Goal: Information Seeking & Learning: Learn about a topic

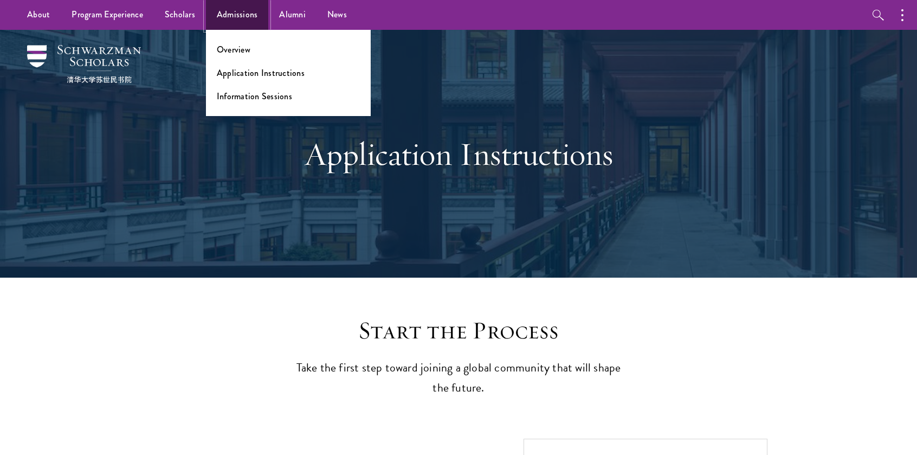
click at [234, 20] on link "Admissions" at bounding box center [237, 15] width 63 height 30
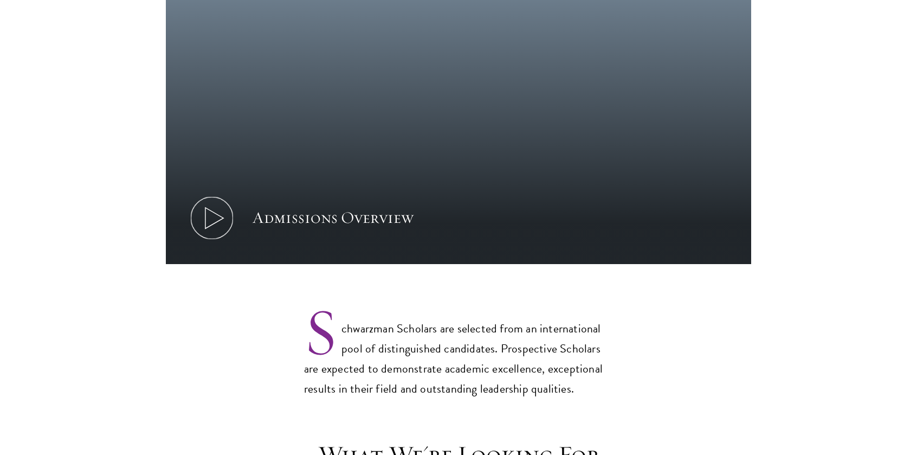
scroll to position [651, 0]
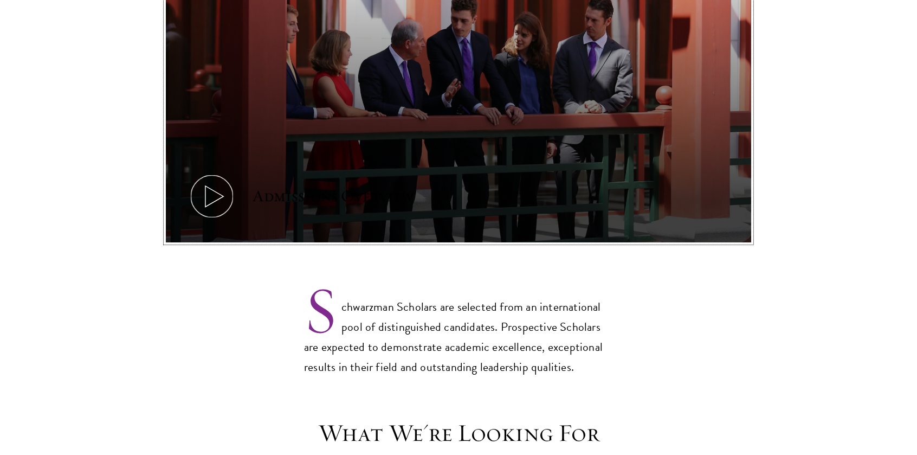
click at [256, 185] on div "Admissions Overview" at bounding box center [333, 196] width 161 height 22
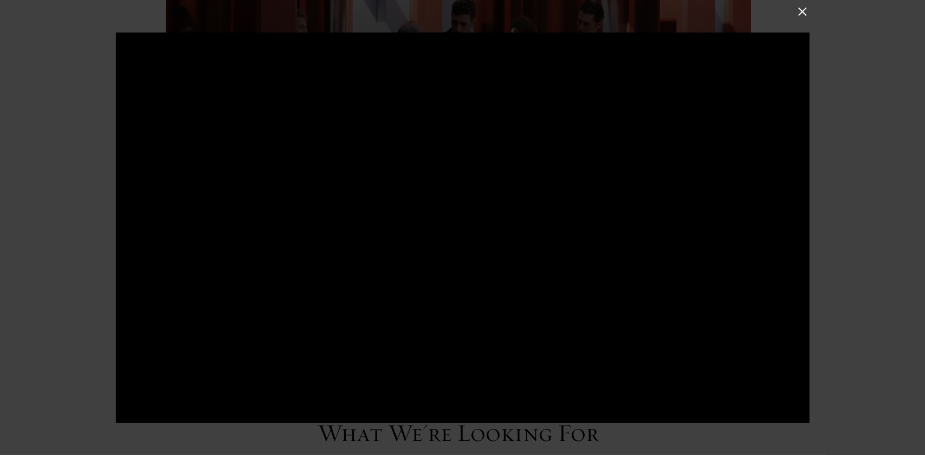
click at [883, 176] on div at bounding box center [462, 227] width 925 height 455
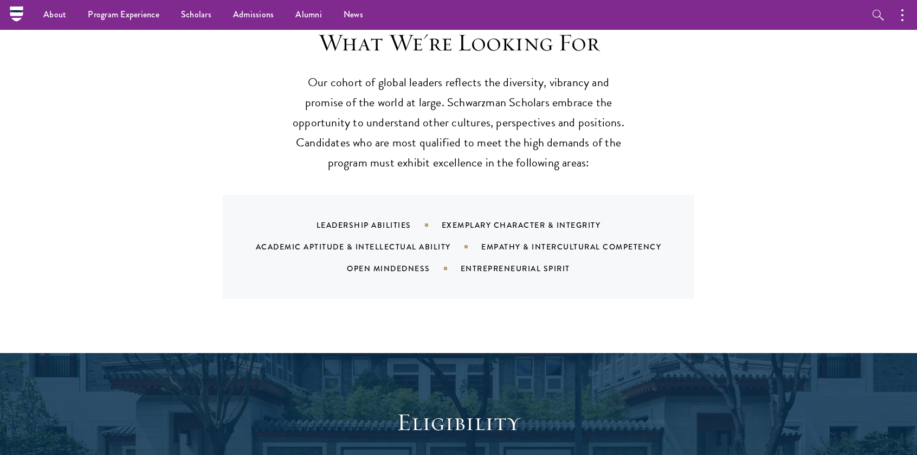
scroll to position [1030, 0]
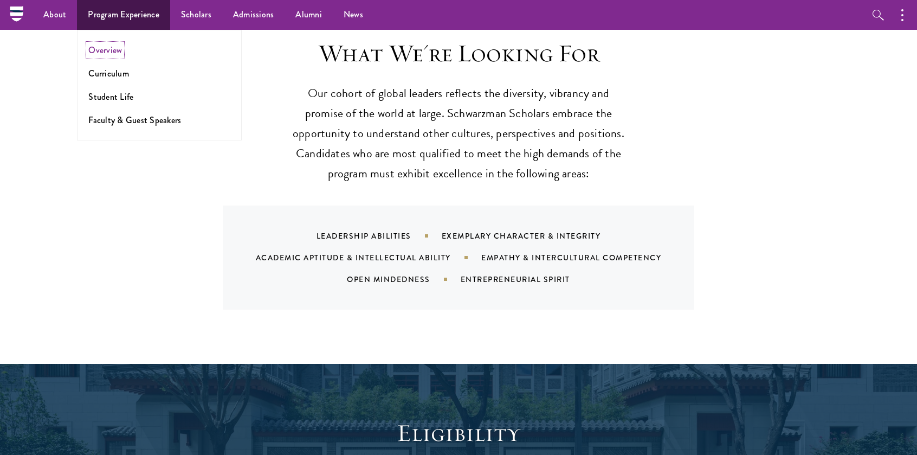
click at [115, 54] on link "Overview" at bounding box center [105, 50] width 34 height 12
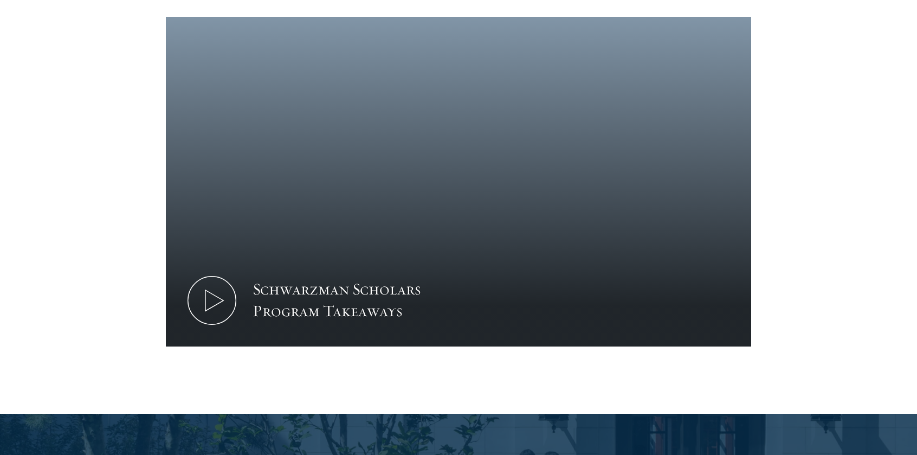
scroll to position [1139, 0]
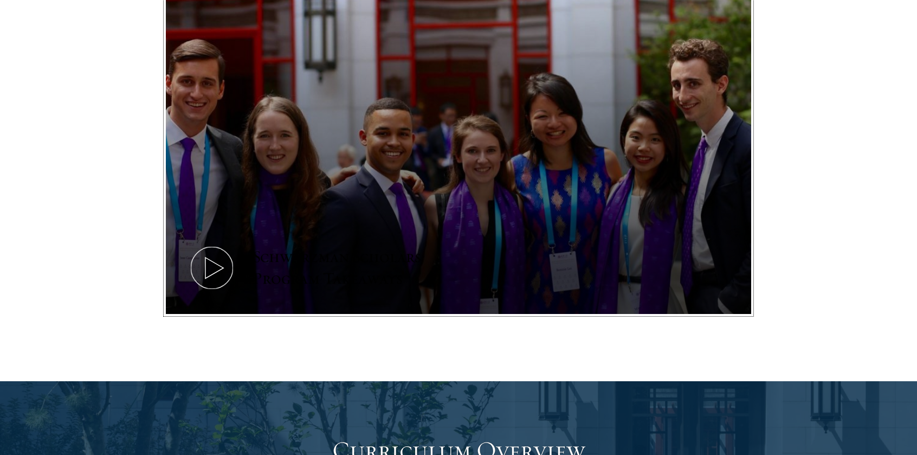
click at [221, 243] on icon at bounding box center [212, 267] width 49 height 49
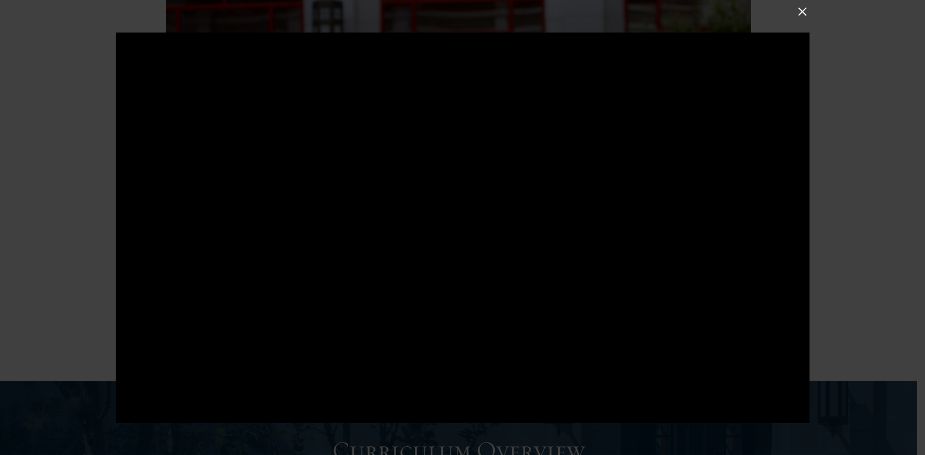
click at [811, 12] on div at bounding box center [462, 227] width 925 height 455
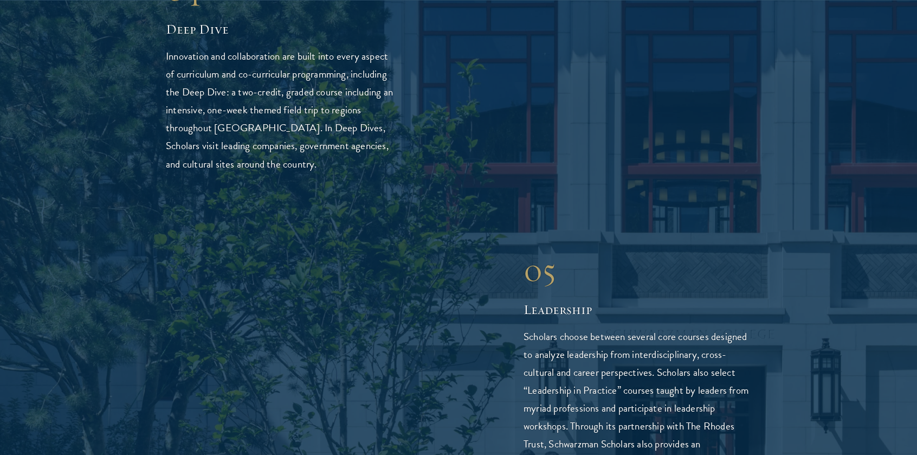
scroll to position [2657, 0]
